Goal: Feedback & Contribution: Leave review/rating

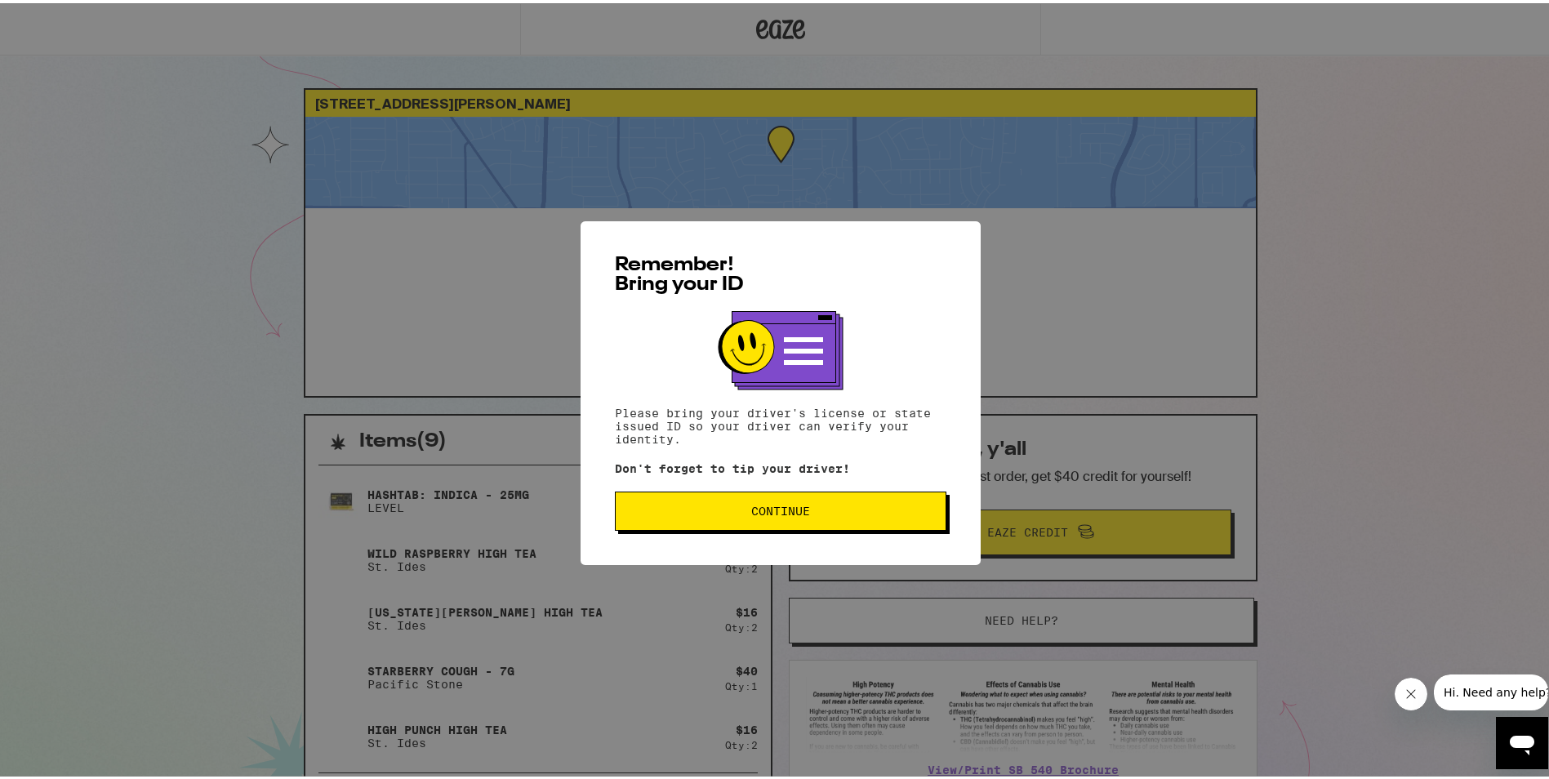
click at [776, 532] on div "Remember! Bring your ID Please bring your driver's license or state issued ID s…" at bounding box center [780, 390] width 400 height 344
click at [775, 506] on span "Continue" at bounding box center [780, 507] width 59 height 11
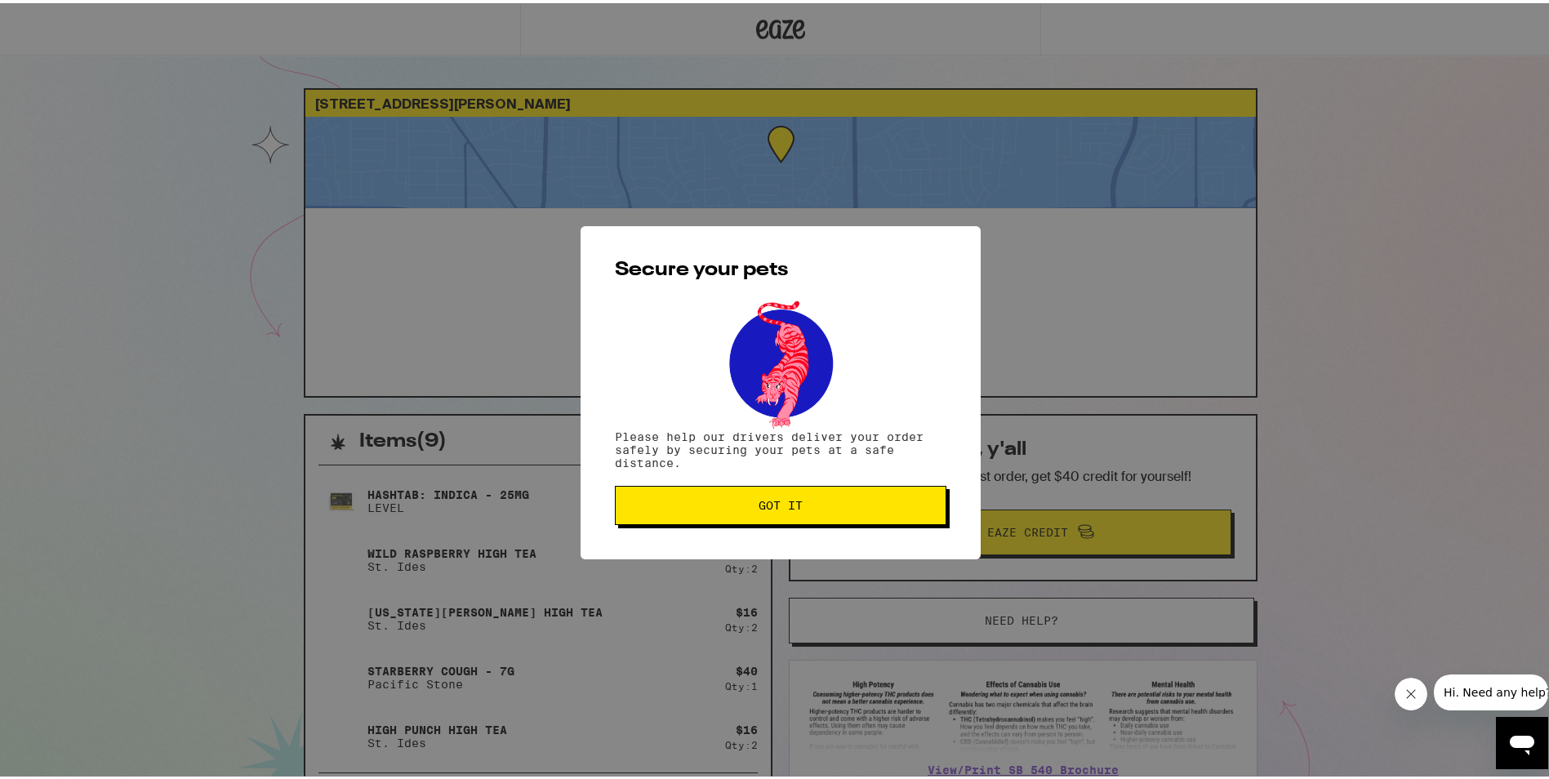
click at [775, 506] on span "Got it" at bounding box center [780, 501] width 44 height 11
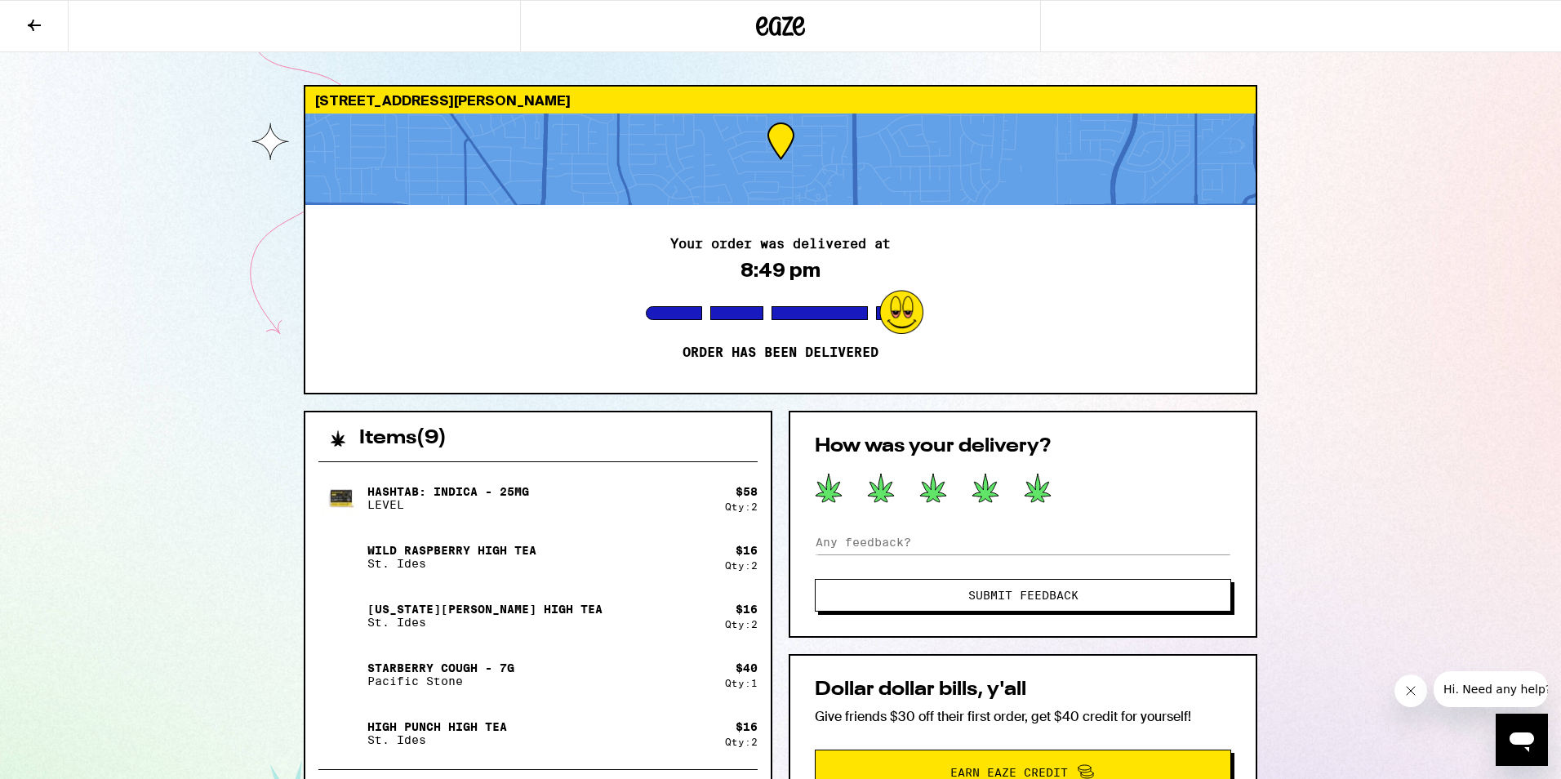
click at [1043, 500] on icon at bounding box center [1038, 488] width 26 height 29
click at [1051, 598] on span "Submit Feedback" at bounding box center [1023, 594] width 110 height 11
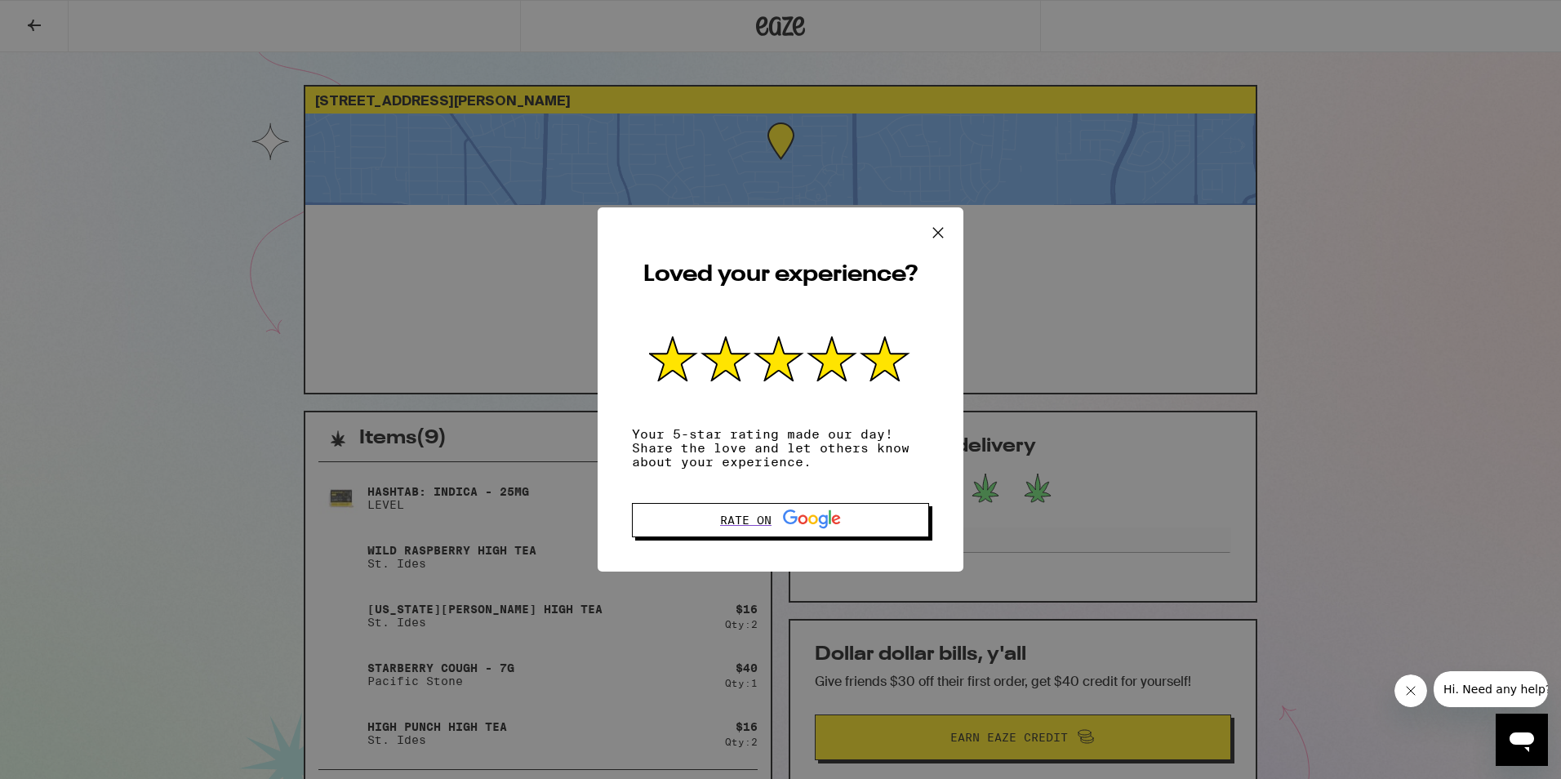
click at [933, 223] on icon at bounding box center [938, 232] width 24 height 24
